Goal: Find specific page/section: Find specific page/section

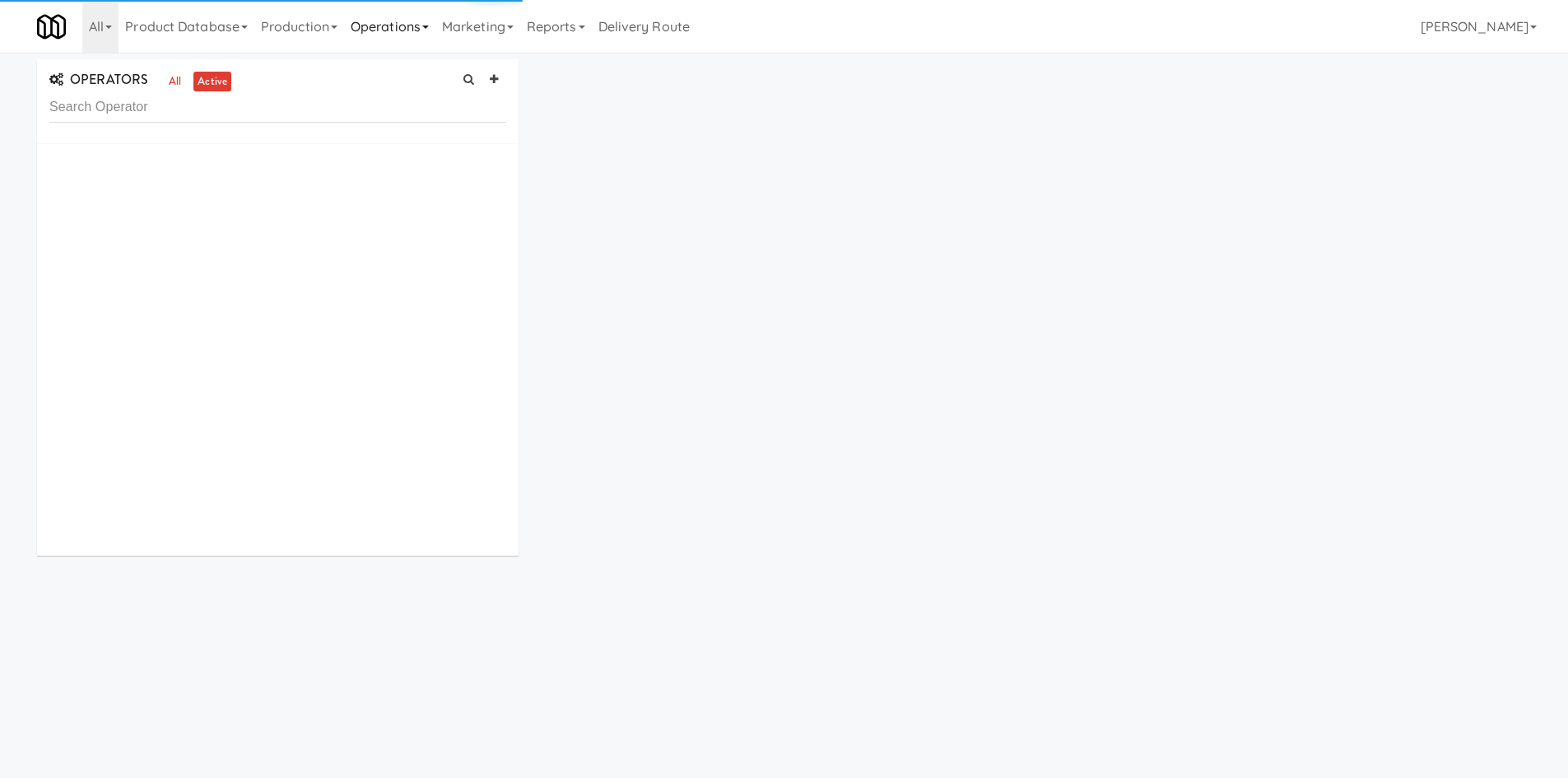
click at [422, 14] on link "Operations" at bounding box center [389, 26] width 91 height 53
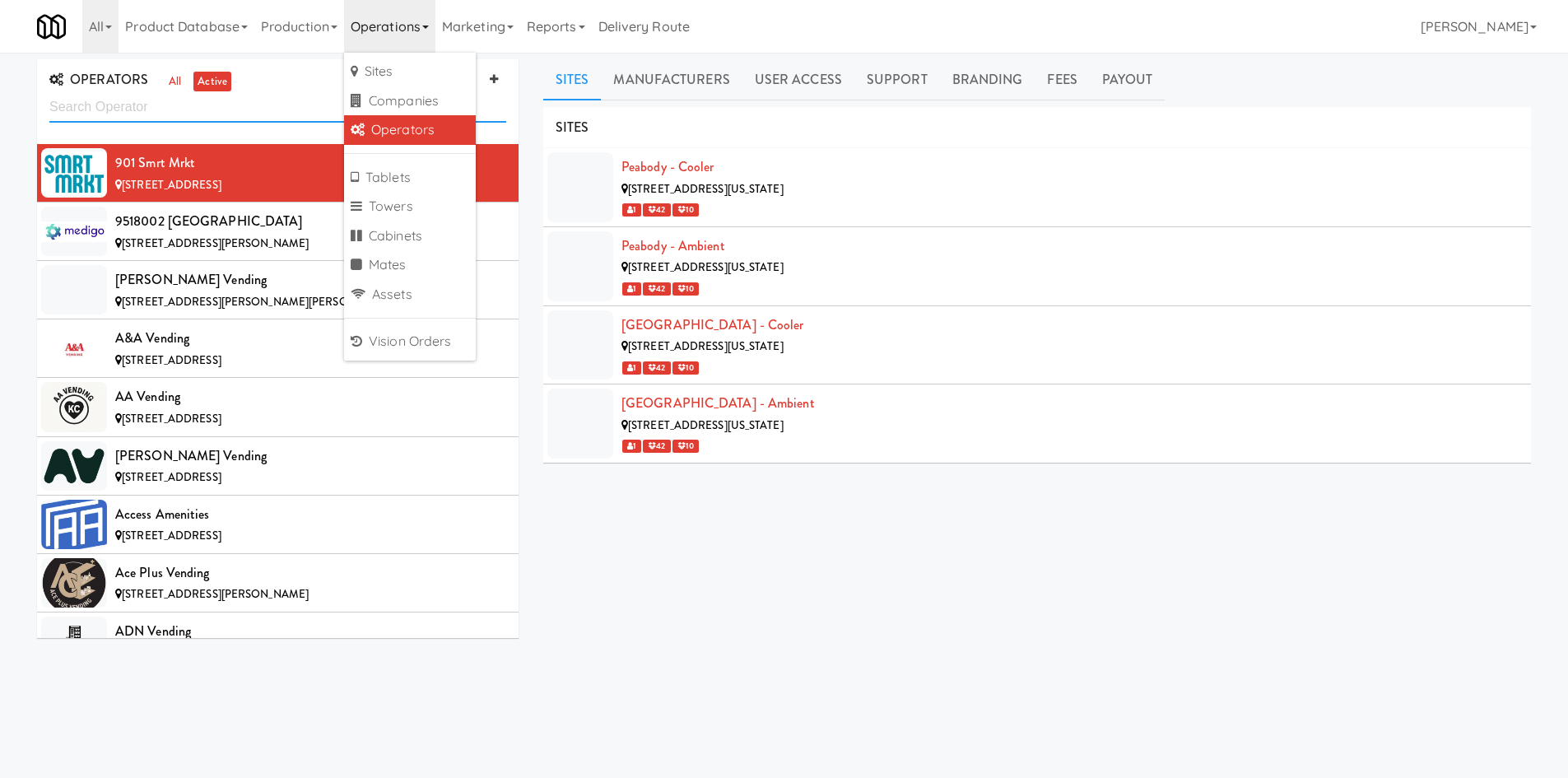
click at [276, 121] on input "text" at bounding box center [277, 107] width 456 height 31
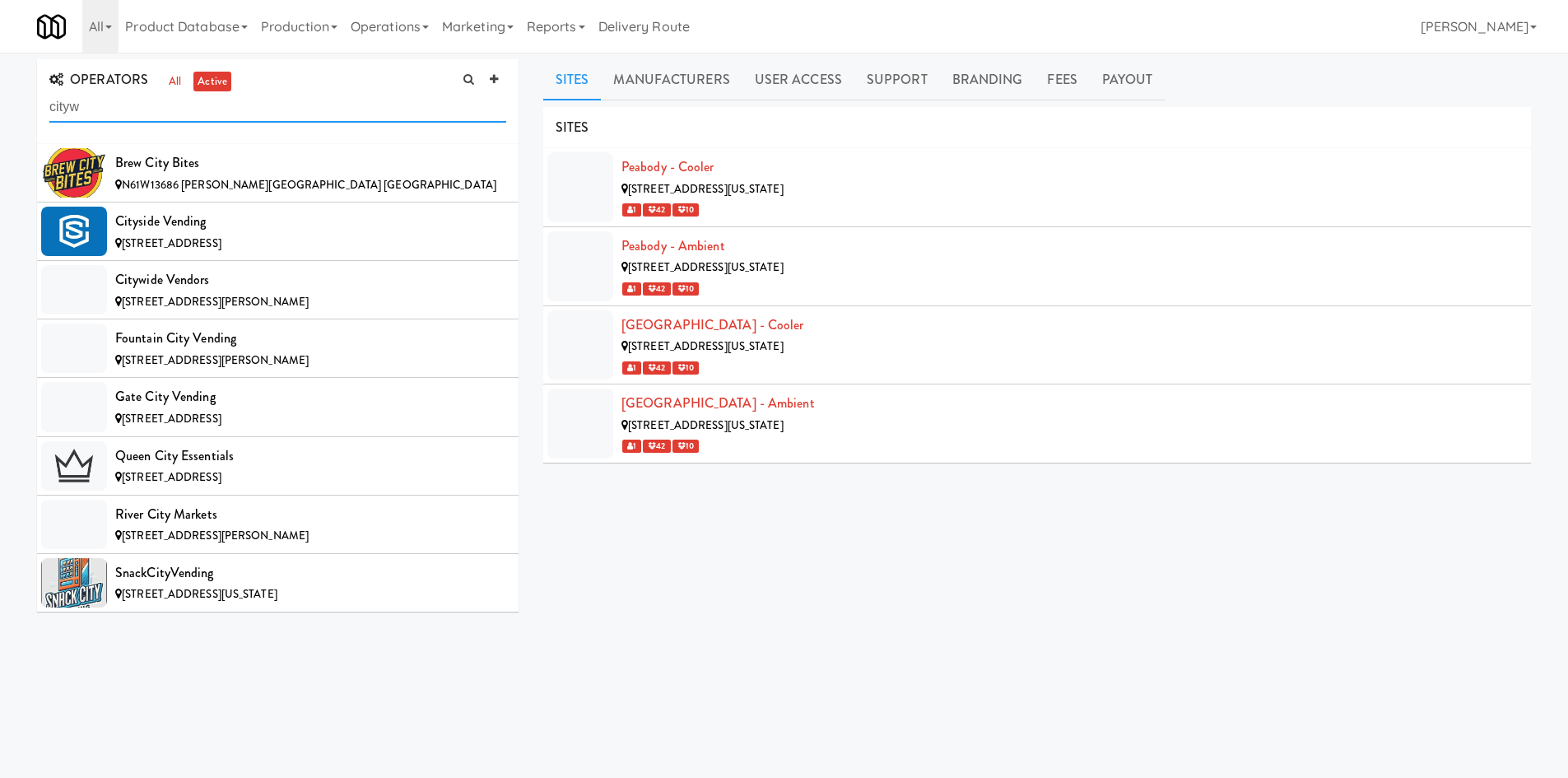
type input "cityw"
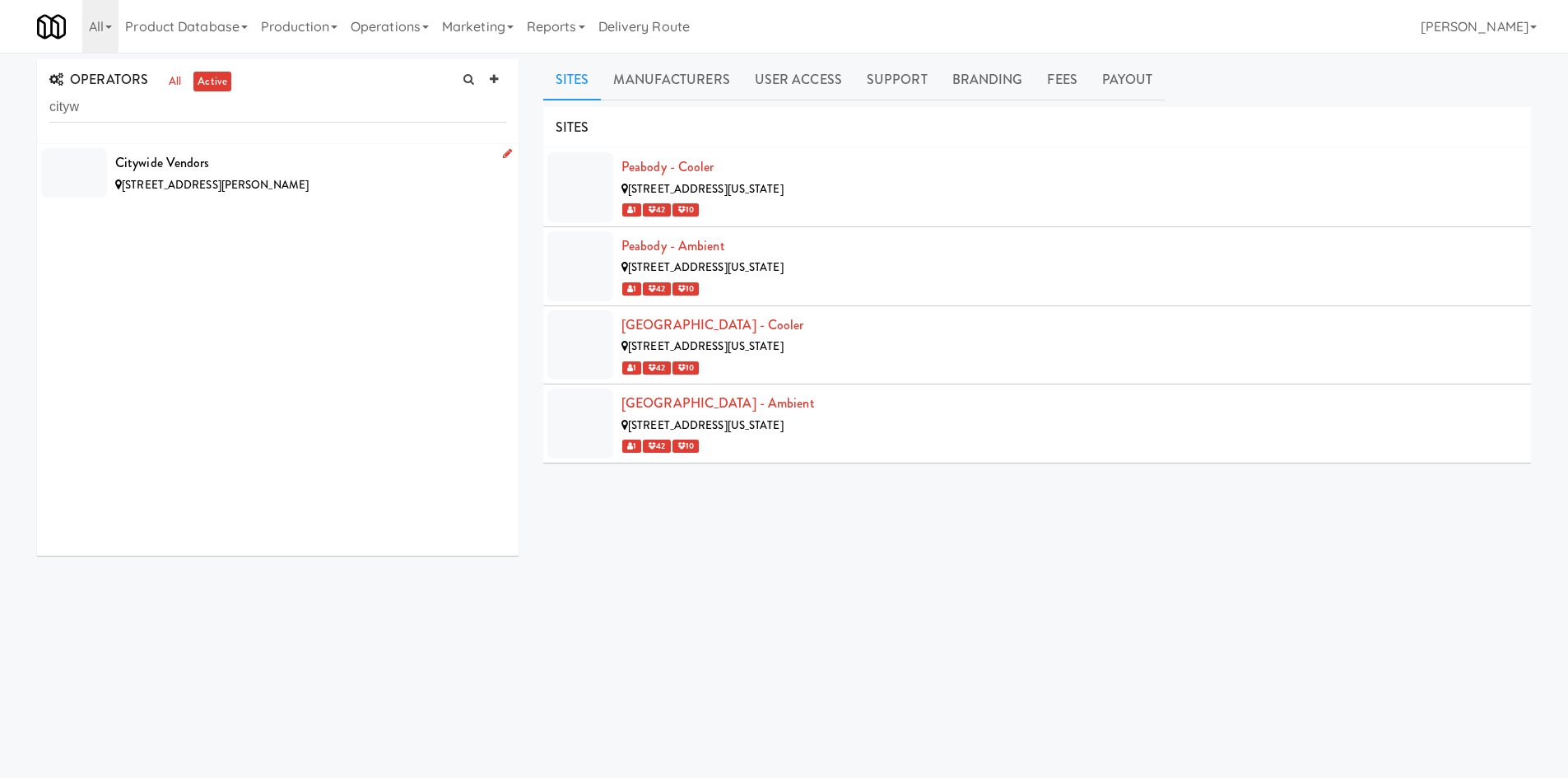
click at [307, 176] on div "2529 Parrish St, Philadelphia PA" at bounding box center [311, 185] width 391 height 20
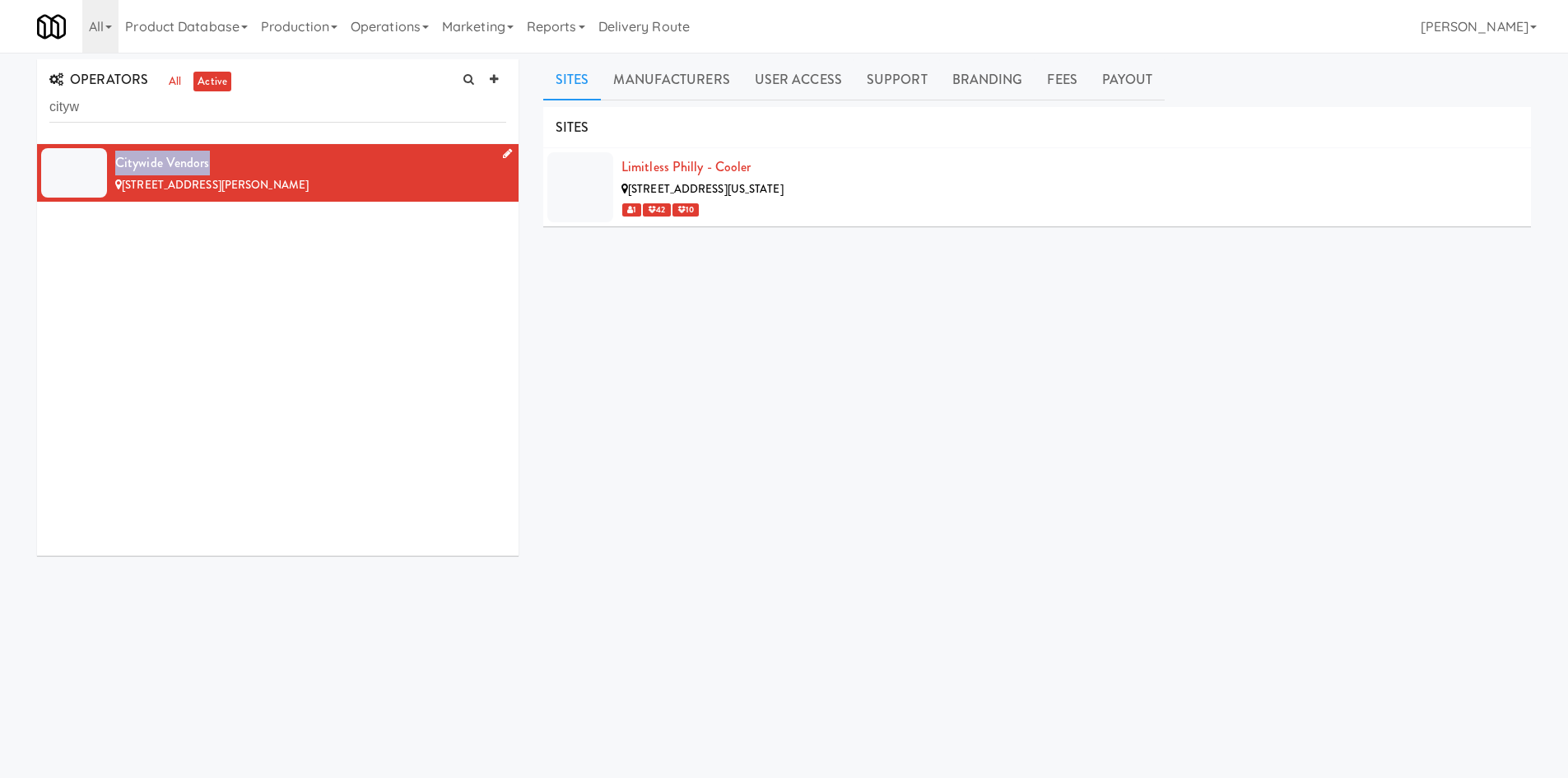
drag, startPoint x: 236, startPoint y: 163, endPoint x: 109, endPoint y: 164, distance: 127.0
click at [109, 164] on li "Citywide Vendors 2529 Parrish St, Philadelphia PA" at bounding box center [278, 173] width 481 height 58
copy div "Citywide Vendors"
